Goal: Book appointment/travel/reservation

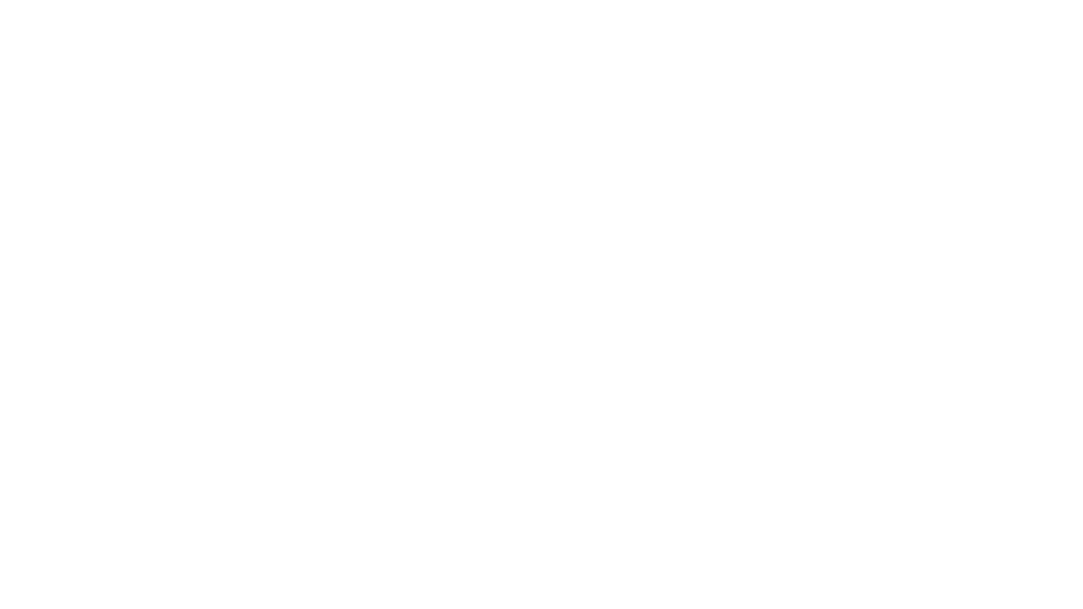
select select "**"
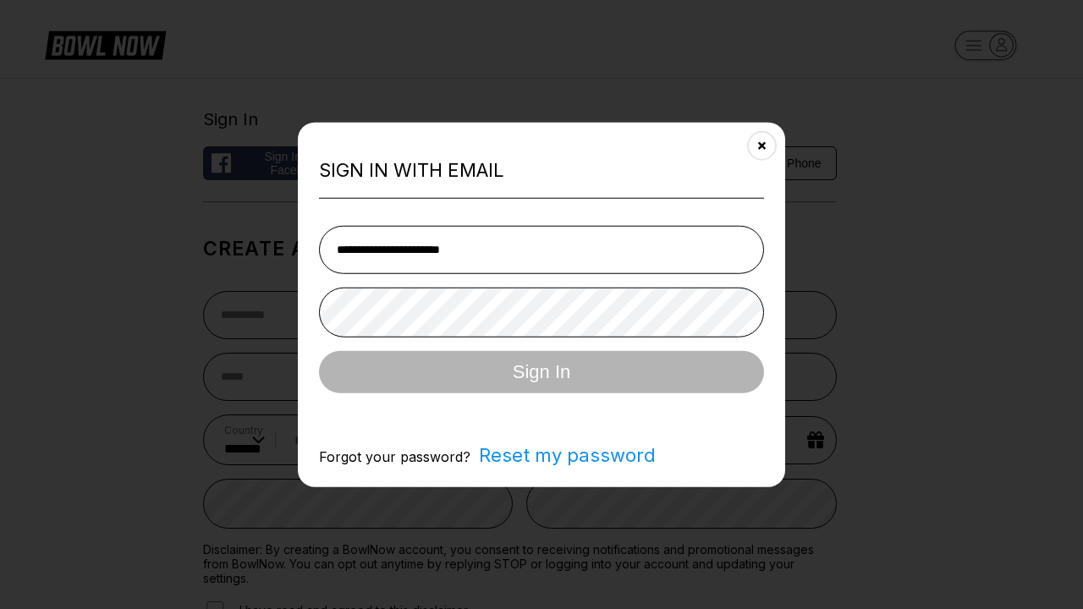
type input "**********"
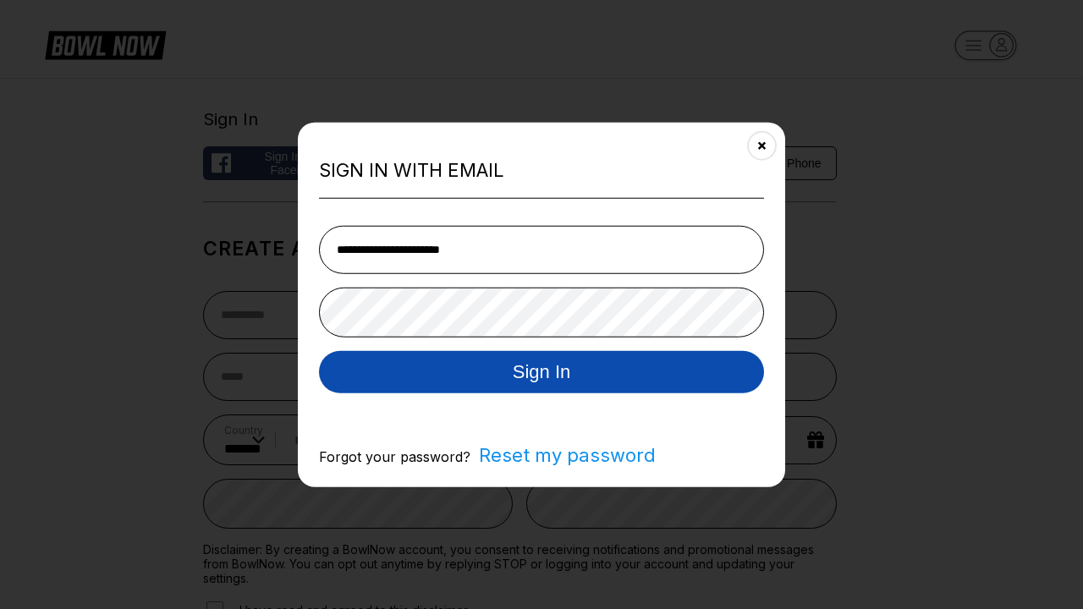
click at [542, 373] on button "Sign In" at bounding box center [541, 371] width 445 height 42
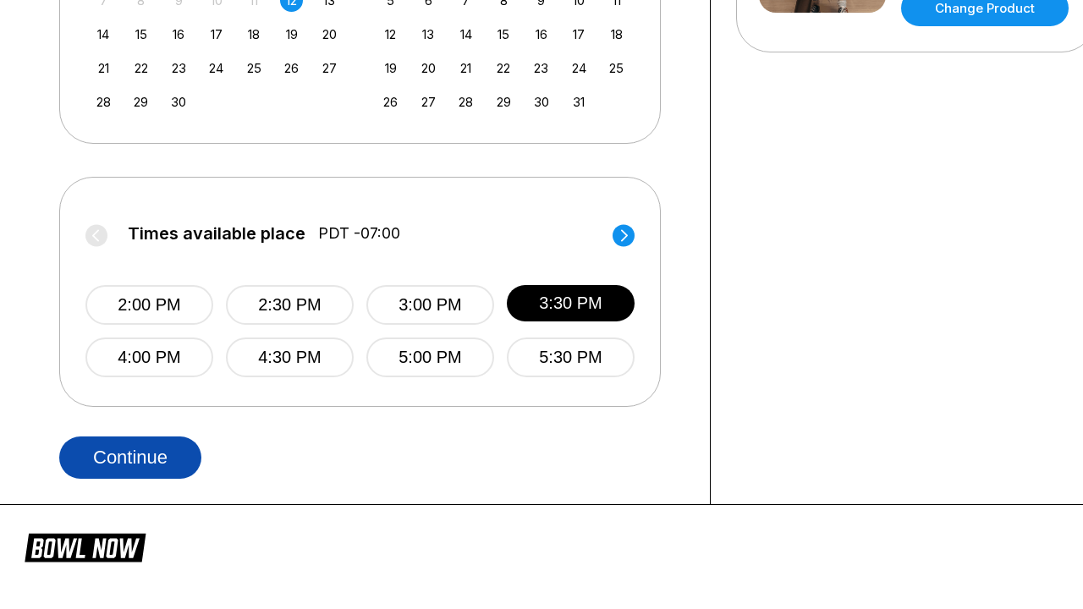
click at [130, 457] on button "Continue" at bounding box center [130, 458] width 142 height 42
